Goal: Task Accomplishment & Management: Complete application form

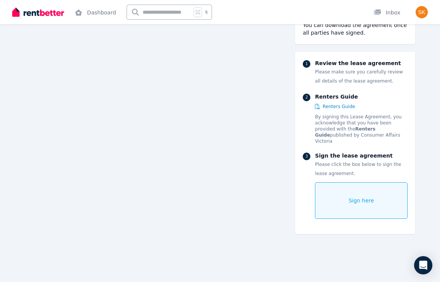
scroll to position [120, 0]
click at [330, 189] on div "Sign here" at bounding box center [361, 201] width 93 height 37
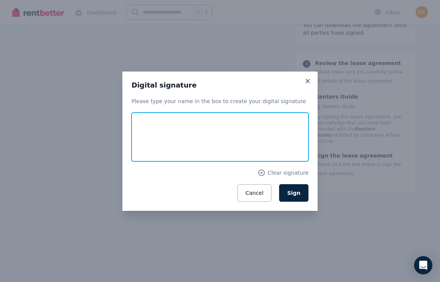
click at [216, 143] on input "text" at bounding box center [219, 137] width 177 height 49
type input "**********"
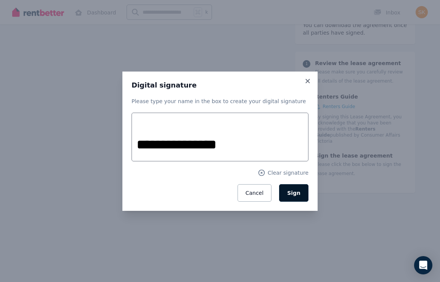
click at [297, 197] on button "Sign" at bounding box center [293, 193] width 29 height 18
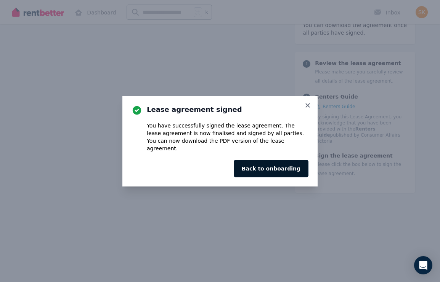
click at [282, 171] on button "Back to onboarding" at bounding box center [271, 169] width 75 height 18
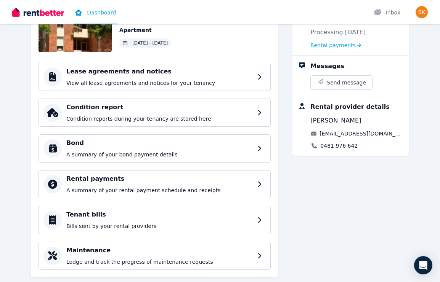
scroll to position [93, 0]
